Goal: Task Accomplishment & Management: Use online tool/utility

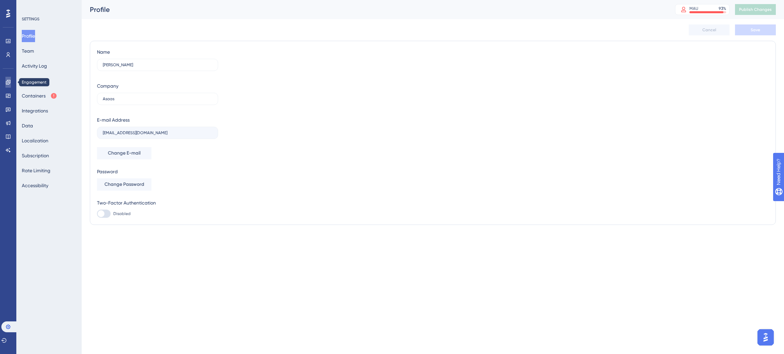
click at [7, 83] on icon at bounding box center [7, 82] width 5 height 5
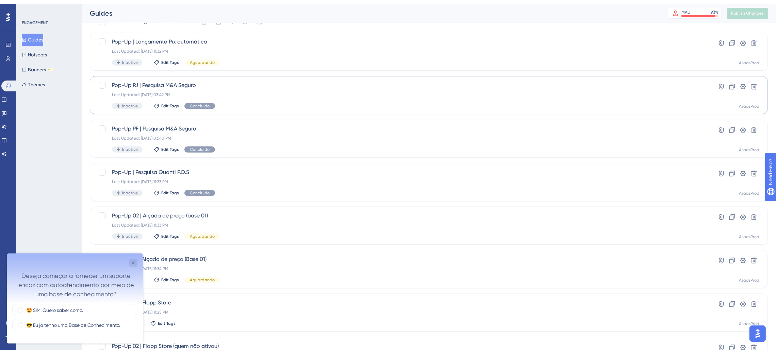
scroll to position [72, 0]
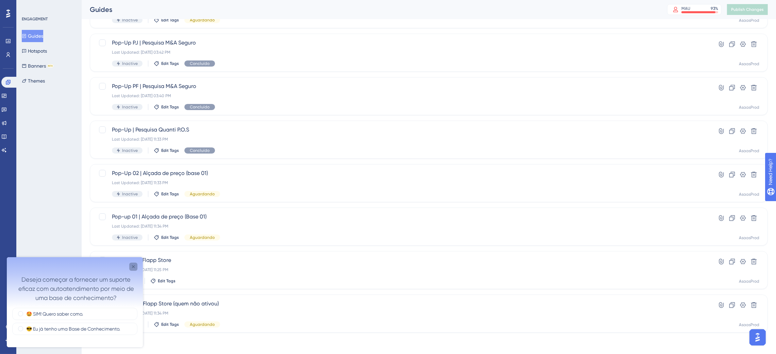
click at [133, 267] on icon "Close survey" at bounding box center [133, 266] width 3 height 3
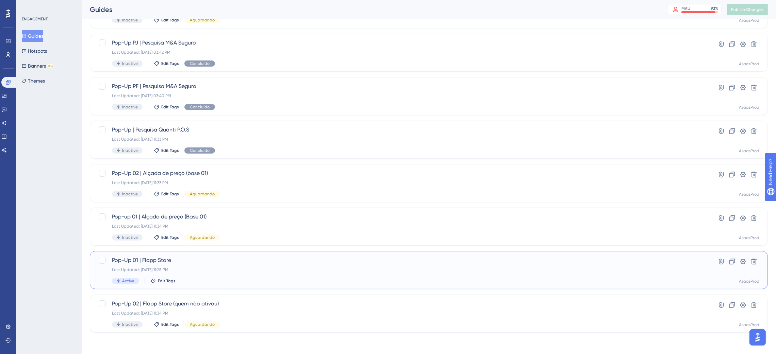
click at [225, 263] on span "Pop-Up 01 | Flapp Store" at bounding box center [401, 261] width 579 height 8
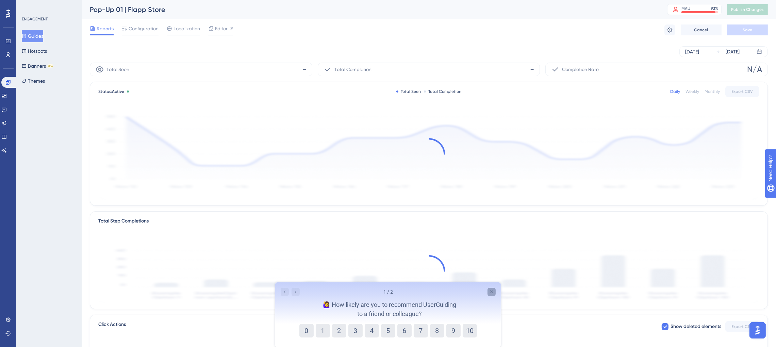
click at [490, 291] on icon "Close survey" at bounding box center [491, 291] width 5 height 5
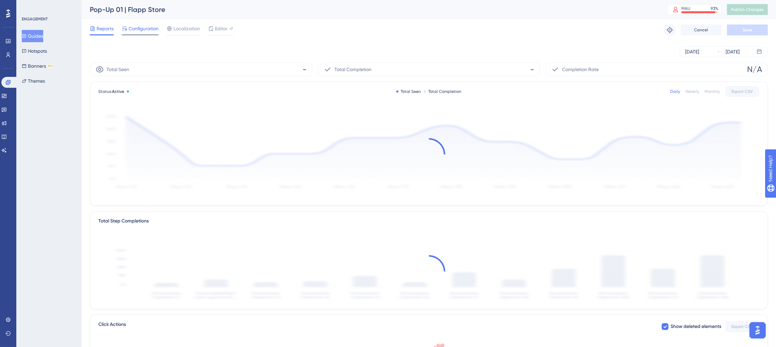
click at [138, 32] on span "Configuration" at bounding box center [144, 28] width 30 height 8
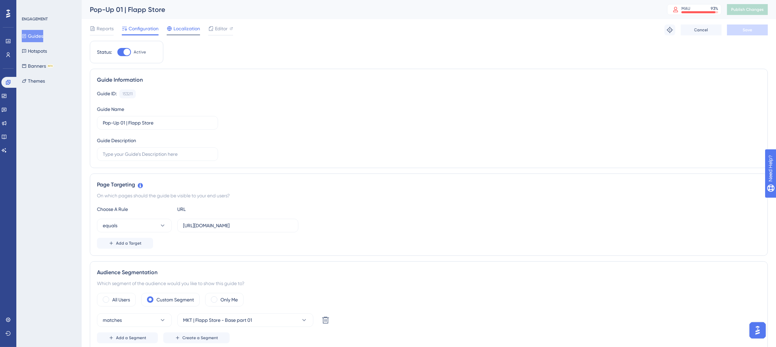
click at [185, 24] on span "Localization" at bounding box center [186, 28] width 27 height 8
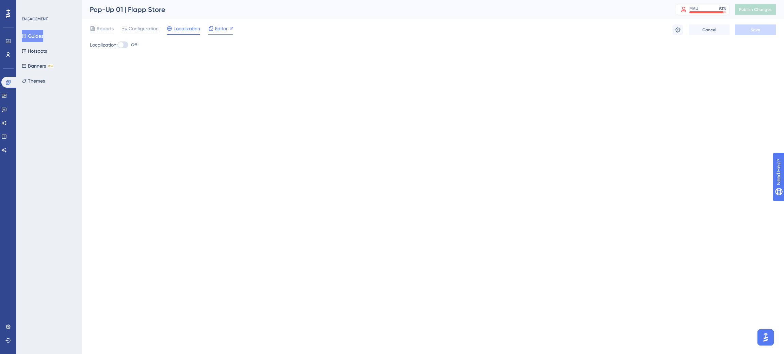
click at [218, 30] on span "Editor" at bounding box center [221, 28] width 13 height 8
